Goal: Transaction & Acquisition: Purchase product/service

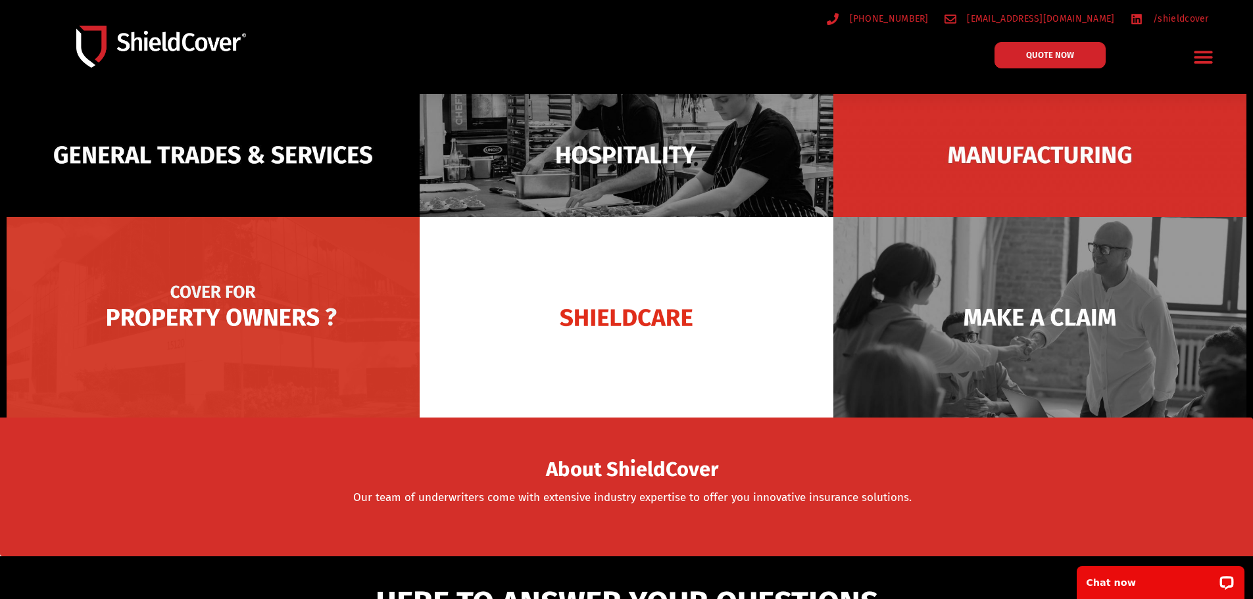
scroll to position [132, 0]
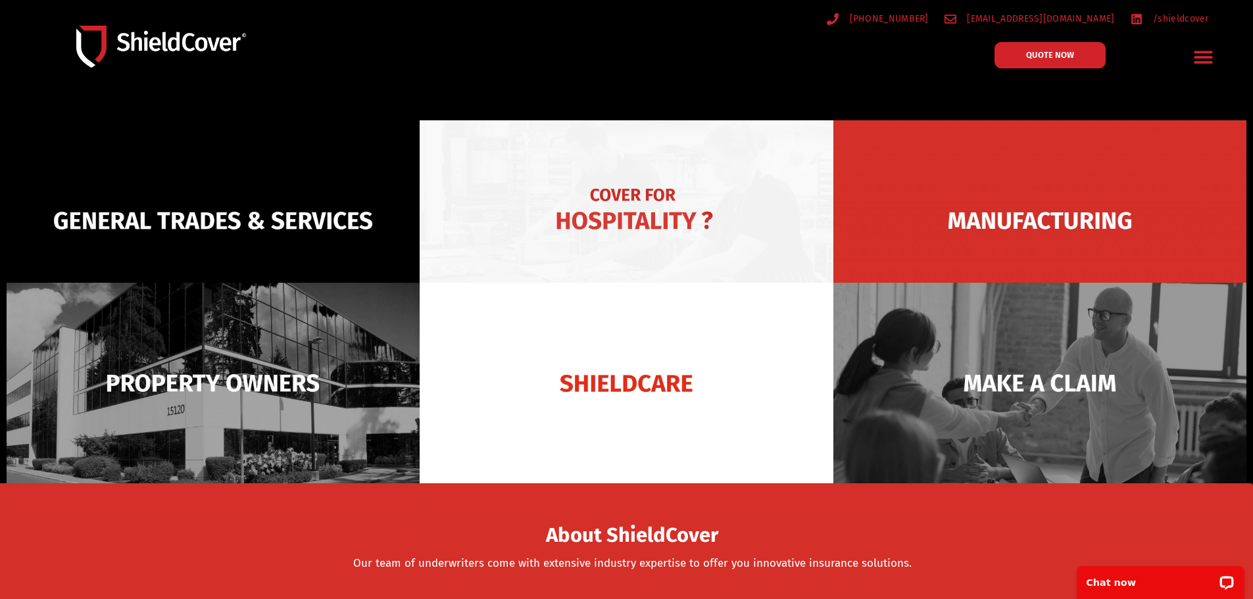
click at [610, 215] on img at bounding box center [626, 220] width 413 height 201
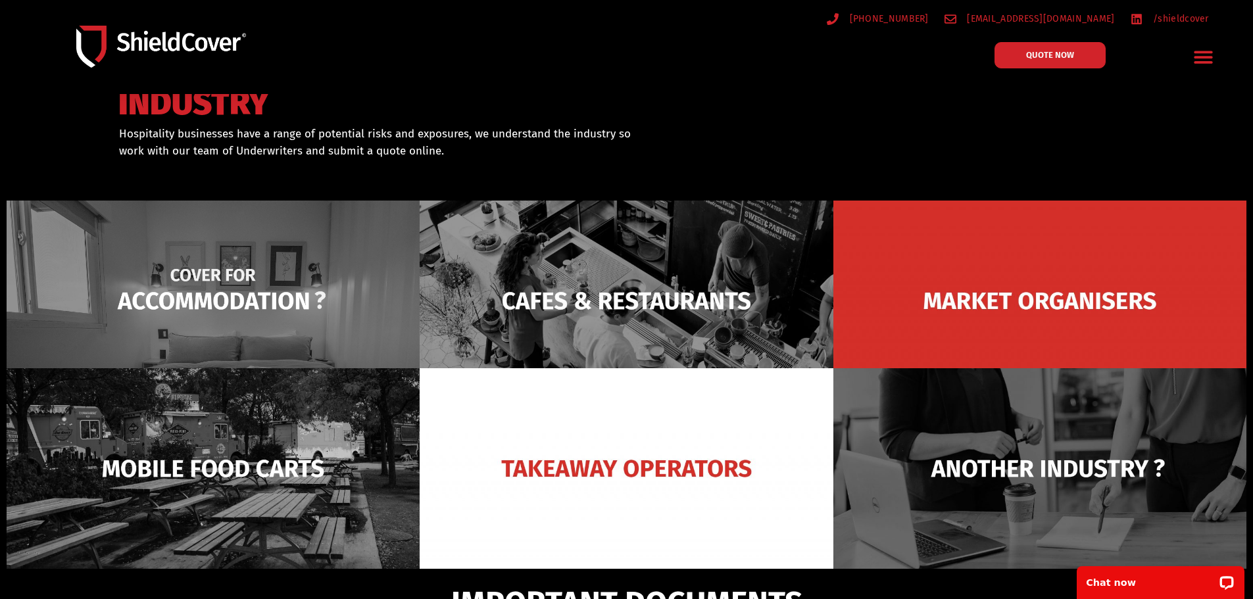
click at [291, 276] on img at bounding box center [213, 301] width 413 height 201
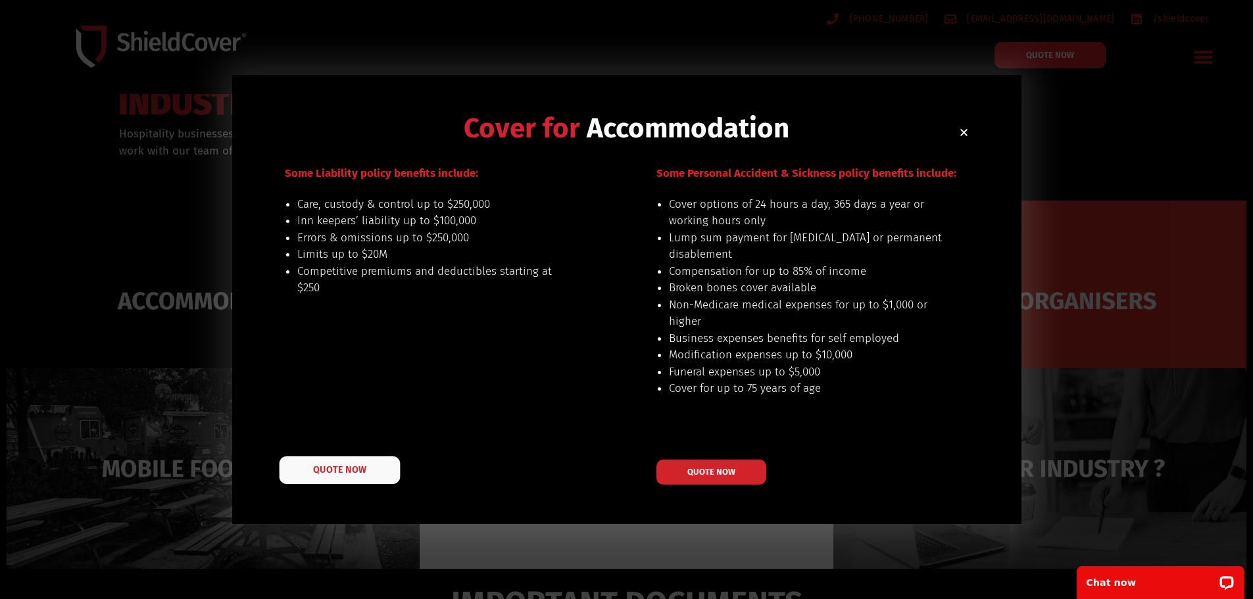
click at [349, 475] on span "QUOTE NOW" at bounding box center [339, 470] width 53 height 9
